Goal: Communication & Community: Answer question/provide support

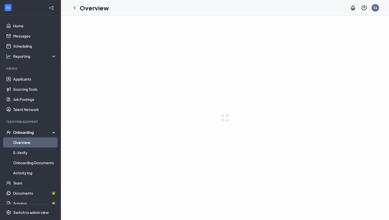
click at [23, 145] on link "Overview" at bounding box center [34, 143] width 43 height 10
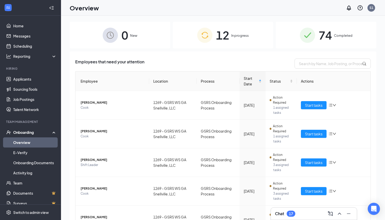
click at [220, 41] on span "12" at bounding box center [222, 35] width 13 height 18
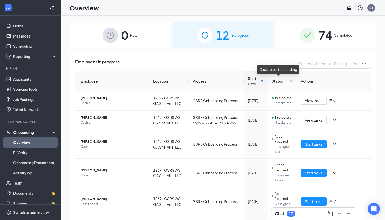
click at [258, 80] on div "Start Date" at bounding box center [255, 81] width 16 height 11
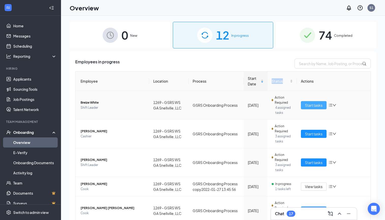
drag, startPoint x: 259, startPoint y: 82, endPoint x: 314, endPoint y: 105, distance: 59.8
click at [314, 105] on span "Start tasks" at bounding box center [314, 106] width 18 height 6
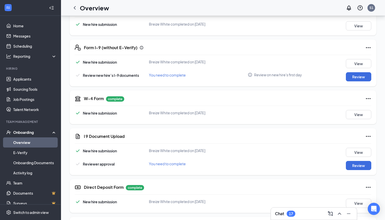
scroll to position [101, 0]
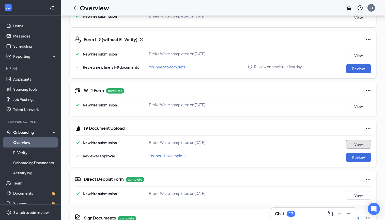
click at [354, 141] on button "View" at bounding box center [357, 144] width 25 height 9
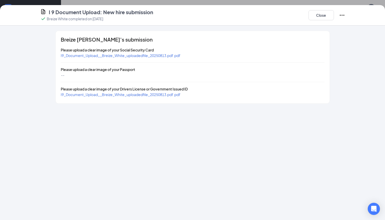
click at [161, 55] on span "I9_Document_Upload__Breize_White_uploadedfile_20250813.pdf.pdf" at bounding box center [121, 55] width 120 height 5
click at [132, 97] on div "I9_Document_Upload__Breize_White_uploadedfile_20250813.pdf.pdf" at bounding box center [121, 95] width 120 height 6
click at [132, 95] on span "I9_Document_Upload__Breize_White_uploadedfile_20250813.pdf.pdf" at bounding box center [121, 94] width 120 height 5
click at [324, 18] on button "Close" at bounding box center [320, 15] width 25 height 10
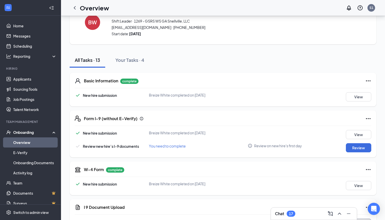
scroll to position [23, 0]
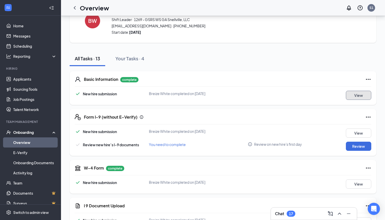
click at [357, 98] on button "View" at bounding box center [357, 95] width 25 height 9
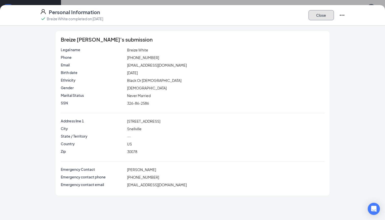
click at [322, 19] on button "Close" at bounding box center [320, 15] width 25 height 10
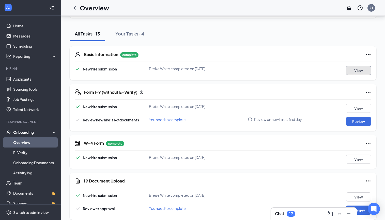
scroll to position [0, 0]
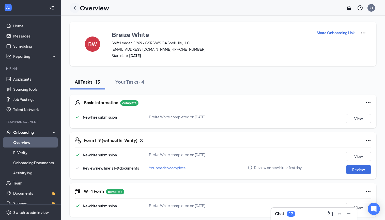
click at [76, 7] on icon "ChevronLeft" at bounding box center [75, 8] width 6 height 6
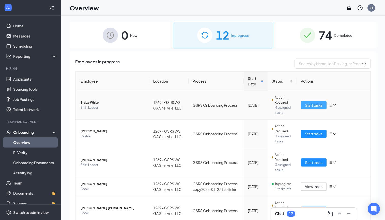
click at [306, 106] on span "Start tasks" at bounding box center [314, 106] width 18 height 6
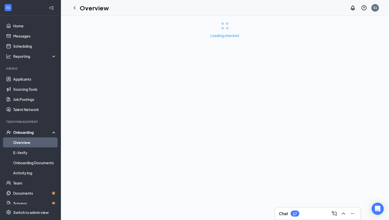
click at [306, 106] on div "Loading checklist" at bounding box center [225, 118] width 328 height 205
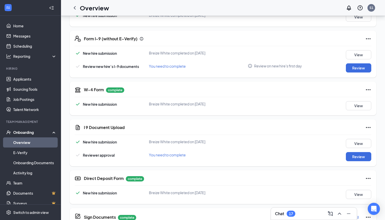
scroll to position [101, 0]
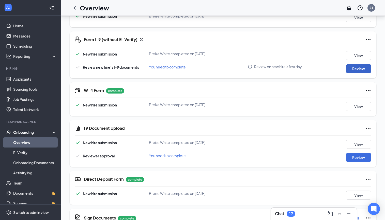
click at [353, 69] on button "Review" at bounding box center [357, 68] width 25 height 9
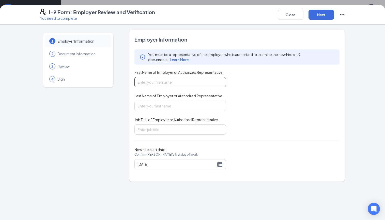
click at [207, 81] on input "First Name of Employer or Authorized Representative" at bounding box center [179, 82] width 91 height 10
type input "Krystal"
click at [185, 107] on input "Last Name of Employer or Authorized Representative" at bounding box center [179, 106] width 91 height 10
type input "Cox"
click at [161, 130] on input "Job Title of Employer or Authorized Representative" at bounding box center [179, 130] width 91 height 10
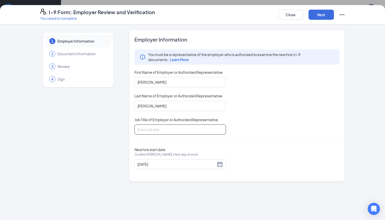
type input "General Manager"
click at [320, 16] on button "Next" at bounding box center [320, 15] width 25 height 10
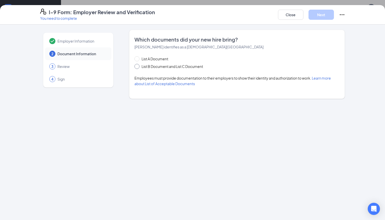
click at [184, 67] on span "List B Document and List C Document" at bounding box center [171, 67] width 65 height 6
click at [138, 67] on input "List B Document and List C Document" at bounding box center [136, 66] width 4 height 4
radio input "true"
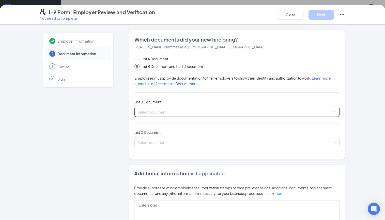
click at [246, 112] on input "search" at bounding box center [234, 111] width 195 height 8
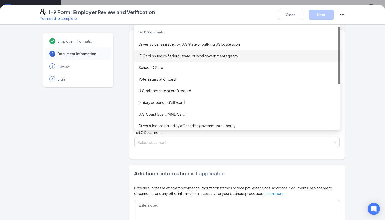
click at [199, 55] on div "ID Card issued by federal, state, or local government agency" at bounding box center [236, 56] width 197 height 6
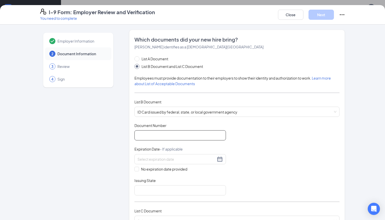
click at [169, 137] on input "Document Number" at bounding box center [179, 135] width 91 height 10
type input "071799855"
click at [167, 162] on input at bounding box center [176, 160] width 78 height 6
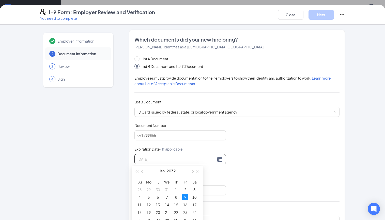
click at [184, 197] on div "9" at bounding box center [185, 197] width 6 height 6
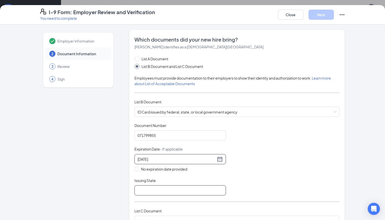
type input "01/09/2032"
click at [197, 192] on input "Issuing State" at bounding box center [179, 191] width 91 height 10
type input "Georgia"
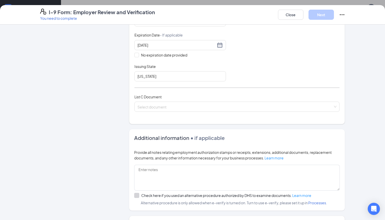
scroll to position [115, 0]
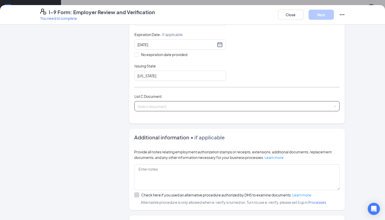
click at [264, 104] on input "search" at bounding box center [234, 106] width 195 height 8
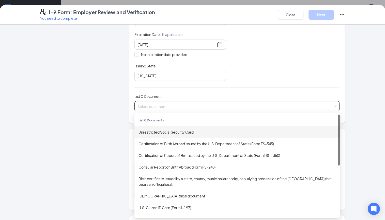
click at [205, 134] on div "Unrestricted Social Security Card" at bounding box center [236, 132] width 197 height 6
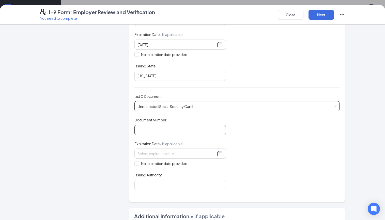
click at [201, 135] on input "Document Number" at bounding box center [179, 130] width 91 height 10
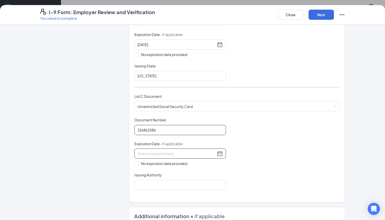
type input "326862586"
click at [195, 155] on input at bounding box center [176, 154] width 78 height 6
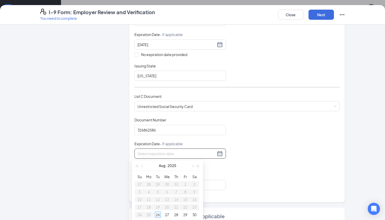
click at [239, 180] on div "Document Title Unrestricted Social Security Card Document Number 326862586 Expi…" at bounding box center [236, 154] width 205 height 73
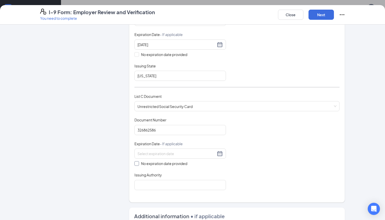
click at [139, 163] on span "No expiration date provided" at bounding box center [164, 164] width 50 height 6
click at [136, 163] on input "No expiration date provided" at bounding box center [136, 163] width 4 height 4
checkbox input "true"
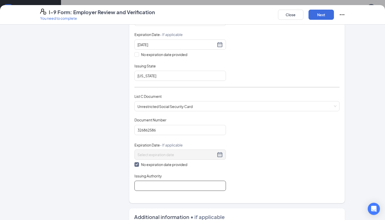
click at [162, 185] on input "Issuing Authority" at bounding box center [179, 186] width 91 height 10
type input "SSA"
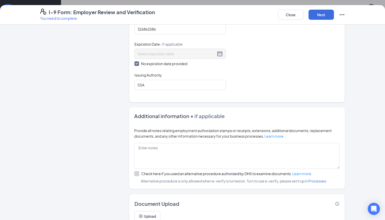
scroll to position [239, 0]
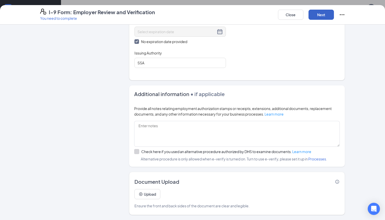
click at [320, 16] on button "Next" at bounding box center [320, 15] width 25 height 10
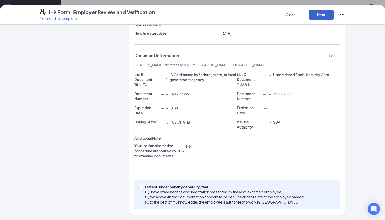
scroll to position [67, 0]
click at [139, 187] on input "I attest, under penalty of perjury, that: (1) I have examined the documentation…" at bounding box center [140, 187] width 4 height 4
checkbox input "true"
click at [321, 15] on button "Next" at bounding box center [320, 15] width 25 height 10
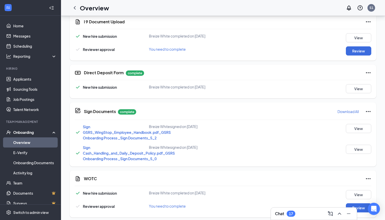
scroll to position [207, 0]
click at [356, 54] on button "Review" at bounding box center [357, 51] width 25 height 9
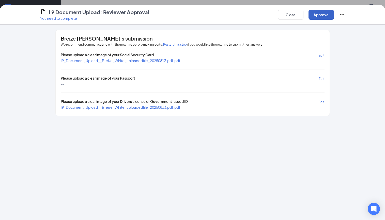
click at [322, 13] on button "Approve" at bounding box center [320, 15] width 25 height 10
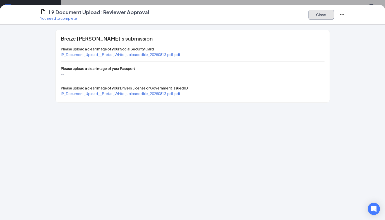
click at [323, 15] on button "Close" at bounding box center [320, 15] width 25 height 10
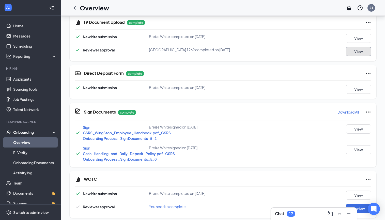
scroll to position [262, 0]
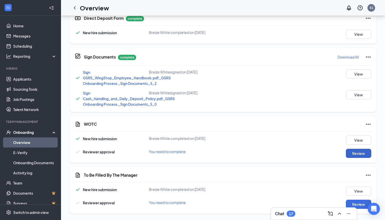
click at [365, 154] on button "Review" at bounding box center [357, 153] width 25 height 9
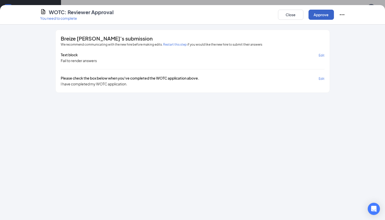
click at [319, 15] on button "Approve" at bounding box center [320, 15] width 25 height 10
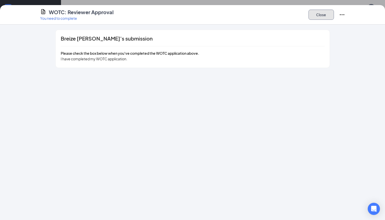
click at [320, 15] on button "Close" at bounding box center [320, 15] width 25 height 10
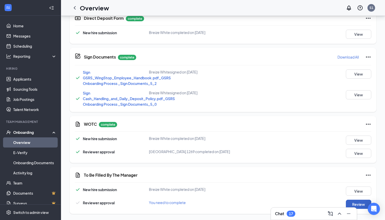
click at [352, 204] on button "Review" at bounding box center [357, 204] width 25 height 9
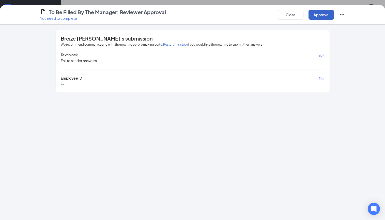
drag, startPoint x: 324, startPoint y: 17, endPoint x: 328, endPoint y: 13, distance: 5.9
click at [328, 13] on button "Approve" at bounding box center [320, 15] width 25 height 10
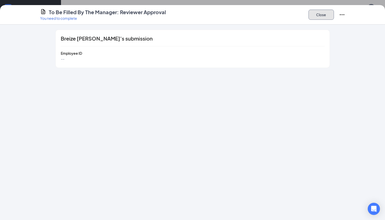
click at [316, 16] on button "Close" at bounding box center [320, 15] width 25 height 10
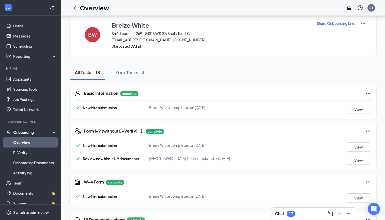
scroll to position [0, 0]
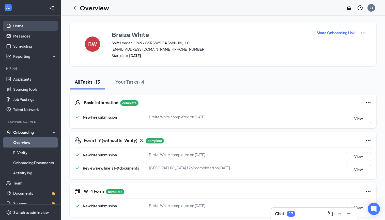
click at [17, 24] on link "Home" at bounding box center [34, 26] width 43 height 10
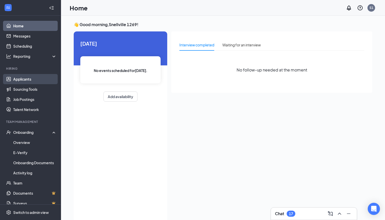
click at [28, 81] on link "Applicants" at bounding box center [34, 79] width 43 height 10
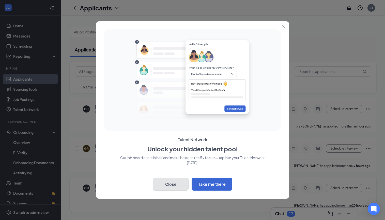
click at [181, 184] on button "Close" at bounding box center [171, 184] width 36 height 13
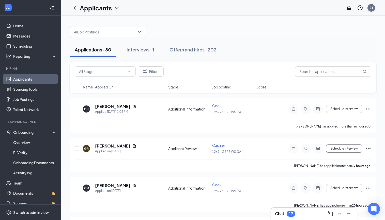
click at [372, 9] on div "S1" at bounding box center [371, 8] width 4 height 4
click at [331, 78] on div "Log out" at bounding box center [345, 77] width 55 height 5
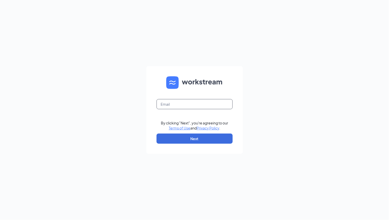
drag, startPoint x: 0, startPoint y: 0, endPoint x: 173, endPoint y: 105, distance: 202.9
click at [173, 106] on input "text" at bounding box center [195, 104] width 76 height 10
type input "gigimitiku.gsrs@gmail.com"
click at [185, 139] on button "Next" at bounding box center [195, 139] width 76 height 10
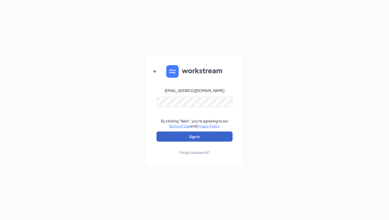
click at [191, 138] on button "Sign In" at bounding box center [195, 137] width 76 height 10
click at [73, 121] on div "gigimitiku.gsrs@gmail.com Credential mismatches. By clicking "Next", you're agr…" at bounding box center [194, 110] width 389 height 220
click at [165, 134] on button "Sign In" at bounding box center [195, 137] width 76 height 10
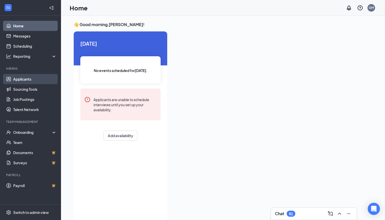
click at [28, 79] on link "Applicants" at bounding box center [34, 79] width 43 height 10
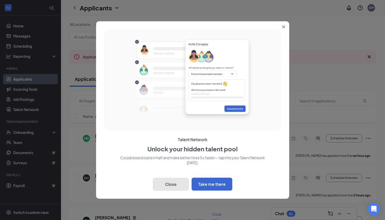
click at [181, 180] on button "Close" at bounding box center [171, 184] width 36 height 13
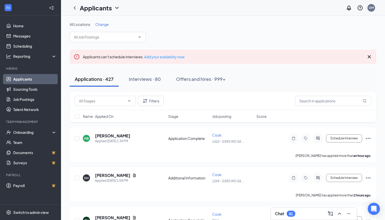
click at [103, 24] on span "Change" at bounding box center [101, 24] width 13 height 5
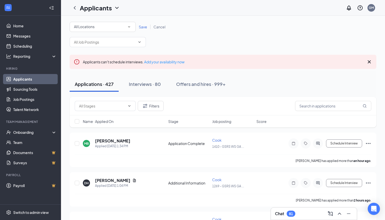
click at [126, 27] on div "All Locations" at bounding box center [102, 27] width 57 height 6
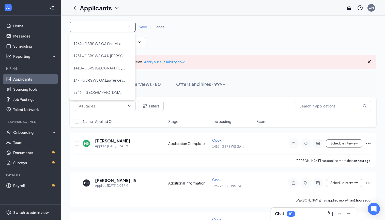
scroll to position [34, 0]
click at [98, 79] on span "2946 - [GEOGRAPHIC_DATA]" at bounding box center [97, 80] width 48 height 5
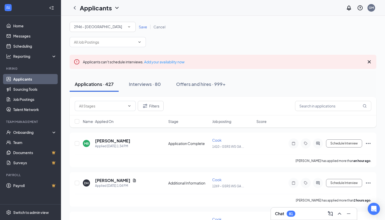
click at [143, 26] on span "Save" at bounding box center [143, 27] width 8 height 5
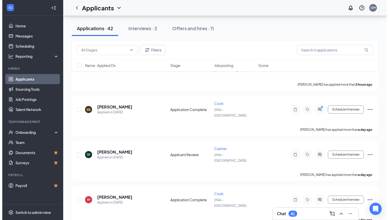
scroll to position [81, 0]
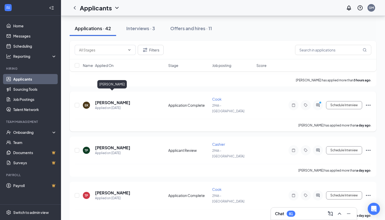
click at [121, 100] on h5 "[PERSON_NAME]" at bounding box center [112, 103] width 35 height 6
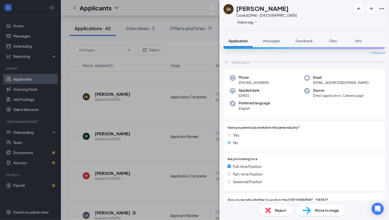
scroll to position [4, 0]
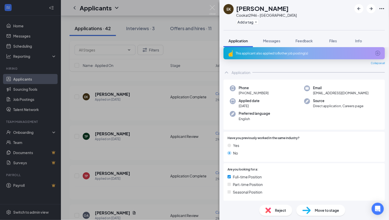
click at [211, 4] on div "[PERSON_NAME] [PERSON_NAME] at 2946 - Snellville Add a tag Application Messages…" at bounding box center [194, 110] width 389 height 220
click at [214, 11] on img at bounding box center [212, 10] width 6 height 10
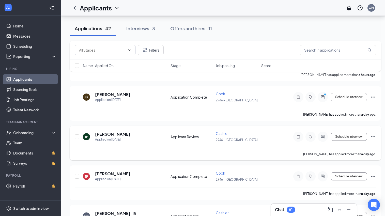
click at [112, 134] on h5 "[PERSON_NAME]" at bounding box center [112, 134] width 35 height 6
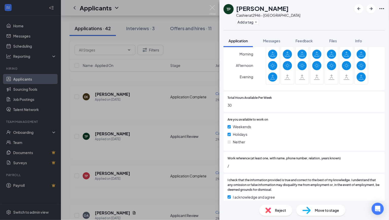
scroll to position [231, 0]
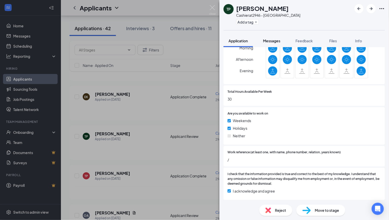
click at [275, 44] on button "Messages" at bounding box center [271, 41] width 27 height 13
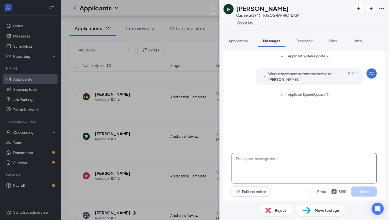
click at [252, 174] on textarea at bounding box center [304, 168] width 145 height 30
type textarea "Good Afterb"
click at [237, 43] on span "Application" at bounding box center [238, 41] width 19 height 5
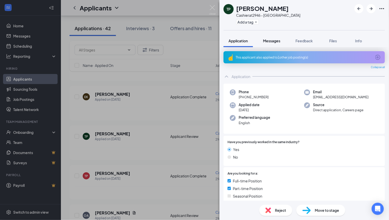
click at [273, 40] on span "Messages" at bounding box center [271, 41] width 17 height 5
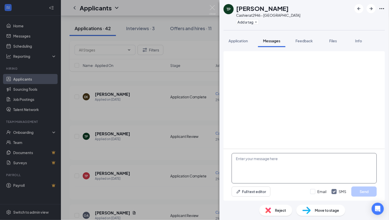
click at [263, 166] on textarea at bounding box center [304, 168] width 145 height 30
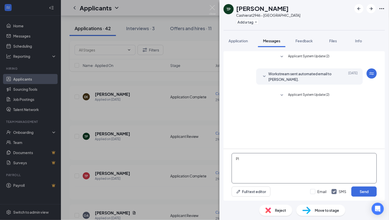
type textarea "P"
click at [319, 162] on textarea "Good afternoon , Please let me know your availability to come in for an inter" at bounding box center [304, 168] width 145 height 30
click at [289, 127] on div "Applicant System Update (2) Workstream sent automated email to [PERSON_NAME]. […" at bounding box center [304, 100] width 161 height 98
click at [340, 168] on textarea "Good afternoon , Please let me know your availability to come in for an inter" at bounding box center [304, 168] width 145 height 30
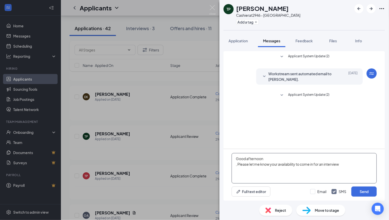
click at [349, 166] on textarea "Good afternoon , Please let me know your availability to come in for an intervi…" at bounding box center [304, 168] width 145 height 30
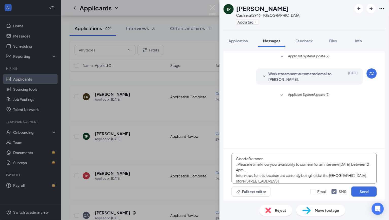
drag, startPoint x: 270, startPoint y: 162, endPoint x: 217, endPoint y: 150, distance: 54.6
click at [217, 150] on div "TP [PERSON_NAME] Cashier at 2946 - Snellville Add a tag Application Messages Fe…" at bounding box center [194, 110] width 389 height 220
click at [286, 179] on textarea "Good afternoon , Please let me know your availability to come in for an intervi…" at bounding box center [304, 168] width 145 height 30
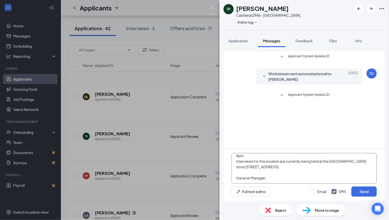
scroll to position [20, 0]
type textarea "Good afternoon , Please let me know your availability to come in for an intervi…"
click at [367, 192] on button "Send" at bounding box center [364, 192] width 25 height 10
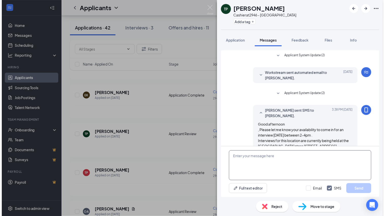
scroll to position [16, 0]
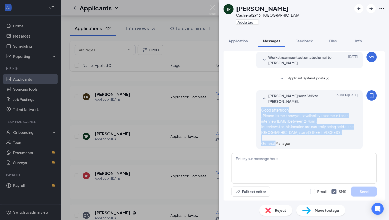
drag, startPoint x: 285, startPoint y: 138, endPoint x: 254, endPoint y: 103, distance: 46.2
click at [256, 103] on div "[PERSON_NAME] sent SMS to [PERSON_NAME]. [DATE] 3:38 PM Good afternoon , Please…" at bounding box center [309, 120] width 107 height 58
copy span "Good afternoon , Please let me know your availability to come in for an intervi…"
drag, startPoint x: 214, startPoint y: 11, endPoint x: 243, endPoint y: 123, distance: 116.0
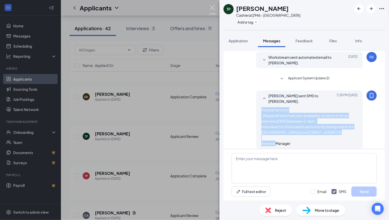
drag, startPoint x: 243, startPoint y: 123, endPoint x: 212, endPoint y: 10, distance: 117.2
click at [212, 10] on img at bounding box center [212, 10] width 6 height 10
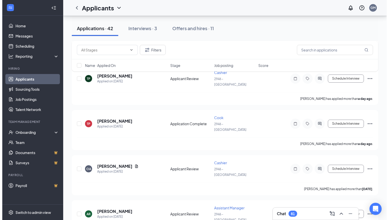
scroll to position [211, 0]
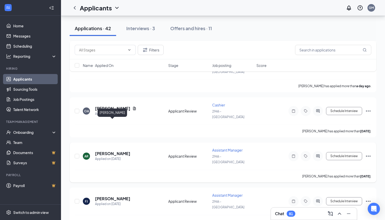
click at [113, 151] on h5 "[PERSON_NAME]" at bounding box center [112, 154] width 35 height 6
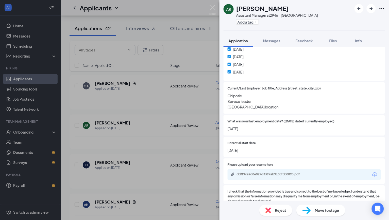
scroll to position [267, 0]
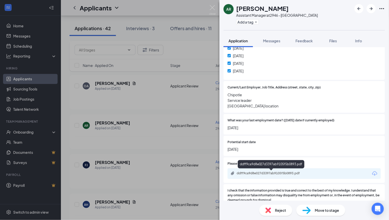
click at [262, 174] on div "ddff9ca9d8e027d3397ab9105f5b0893.pdf" at bounding box center [272, 174] width 71 height 4
click at [277, 43] on div "Messages" at bounding box center [271, 40] width 17 height 5
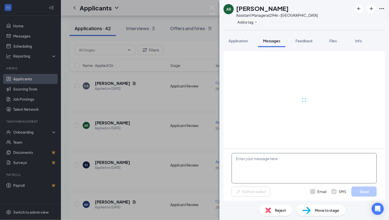
click at [278, 169] on textarea at bounding box center [304, 168] width 145 height 30
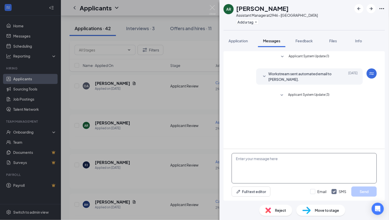
drag, startPoint x: 273, startPoint y: 168, endPoint x: 256, endPoint y: 159, distance: 19.6
drag, startPoint x: 256, startPoint y: 159, endPoint x: 246, endPoint y: 172, distance: 16.5
click at [246, 172] on textarea at bounding box center [304, 168] width 145 height 30
paste textarea "Good afternoon , Please let me know your availability to come in for an intervi…"
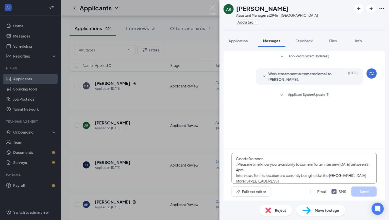
scroll to position [11, 0]
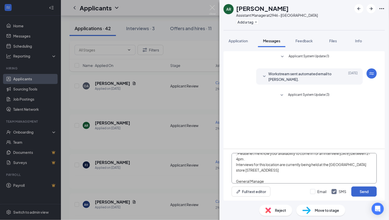
type textarea "Good afternoon , Please let me know your availability to come in for an intervi…"
click at [360, 194] on button "Send" at bounding box center [364, 192] width 25 height 10
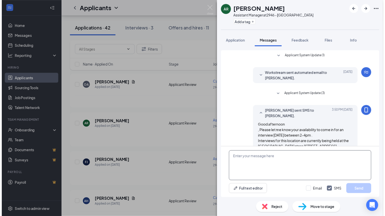
scroll to position [22, 0]
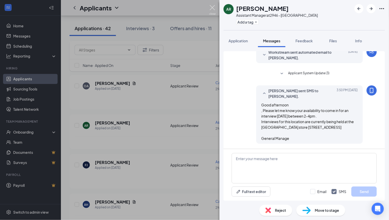
click at [213, 9] on img at bounding box center [212, 10] width 6 height 10
